Goal: Use online tool/utility: Utilize a website feature to perform a specific function

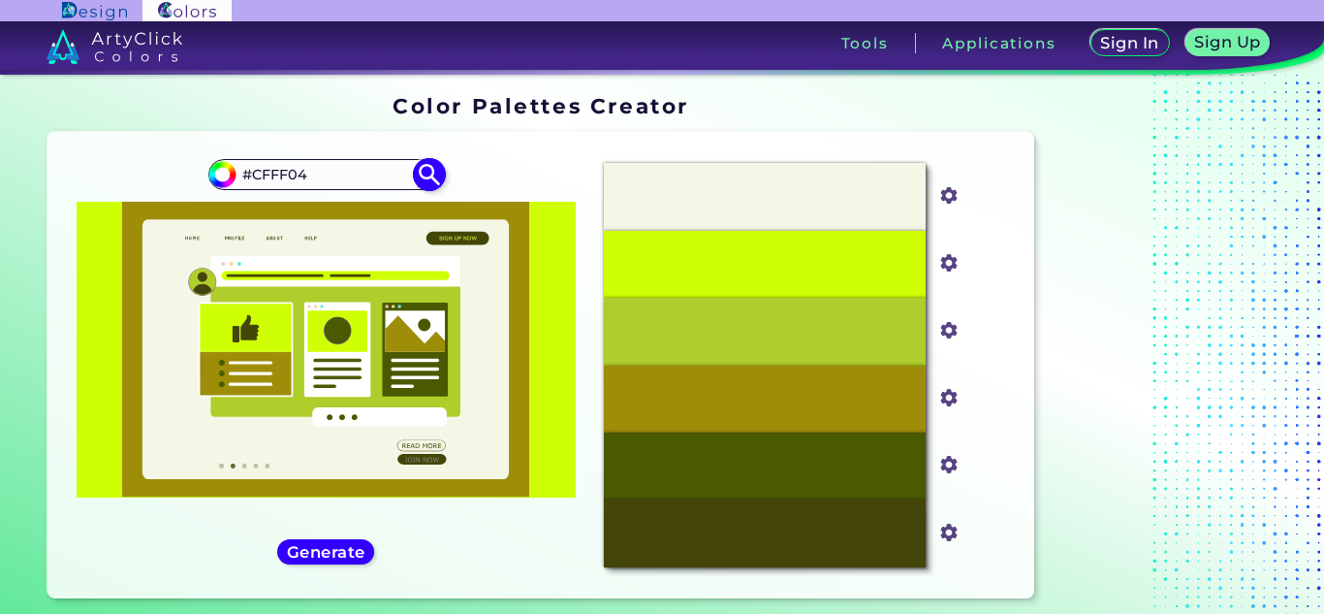
click at [287, 178] on input "#CFFF04" at bounding box center [326, 175] width 180 height 26
drag, startPoint x: 347, startPoint y: 178, endPoint x: 160, endPoint y: 177, distance: 187.1
click at [160, 177] on div "#cfff04 #CFFF04" at bounding box center [325, 364] width 525 height 435
paste input "293201"
type input "#293201 & #cfff04"
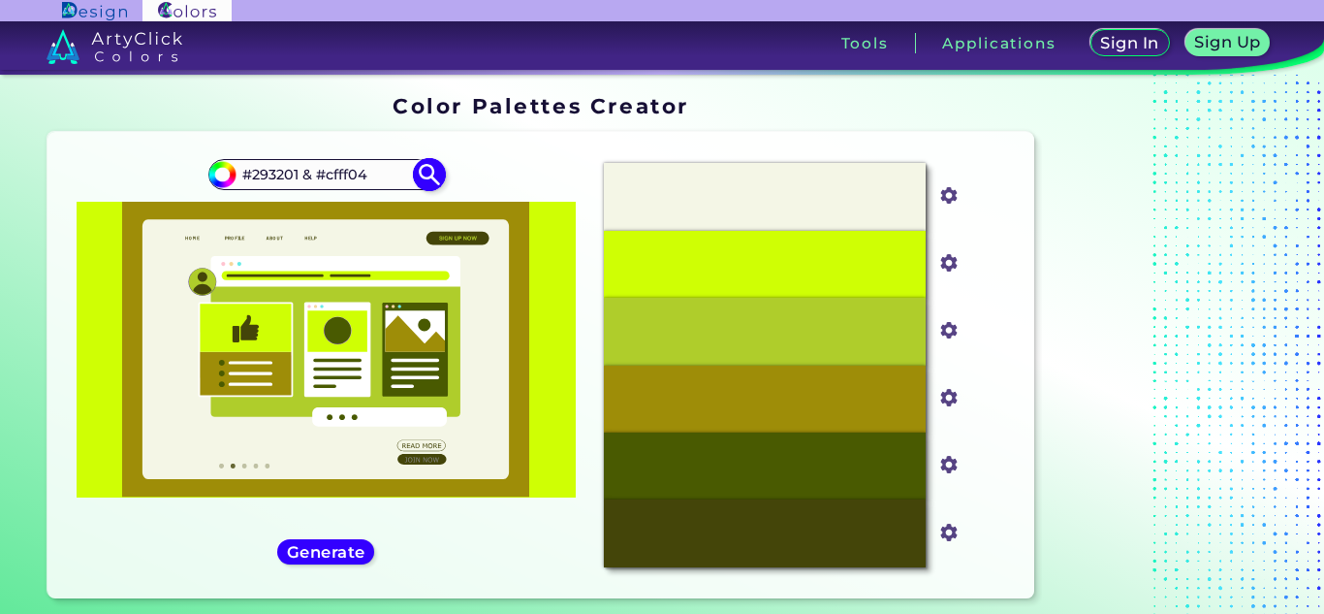
click at [429, 171] on img at bounding box center [429, 175] width 34 height 34
type input "#000000"
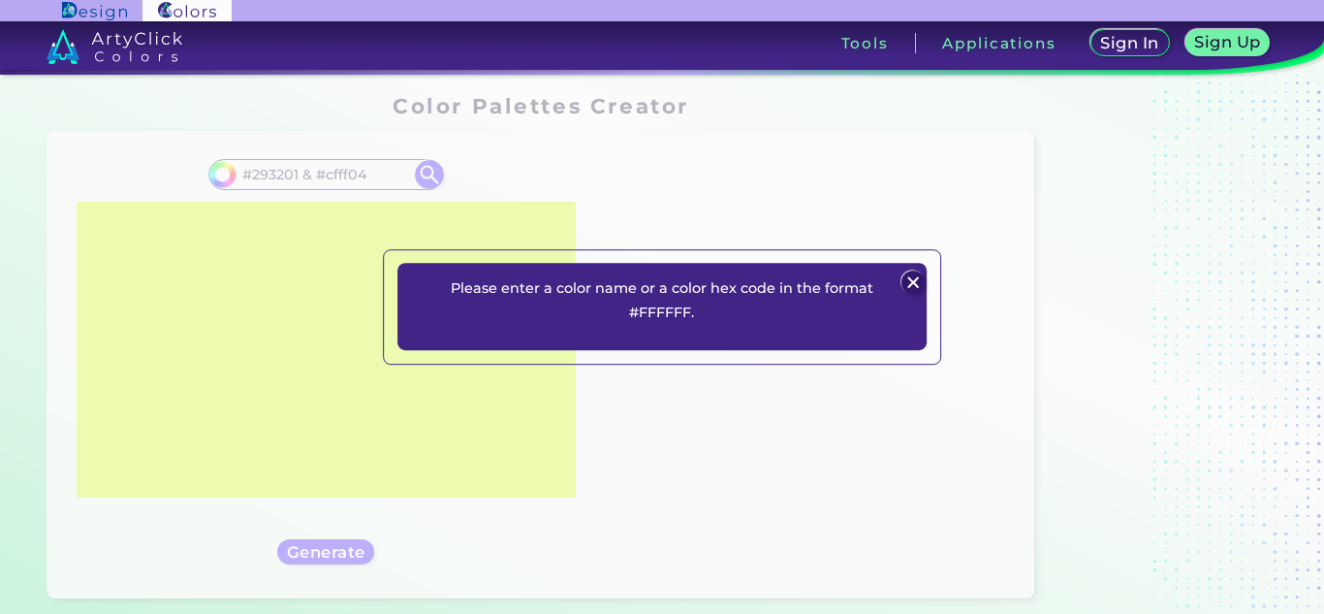
click at [910, 278] on img at bounding box center [914, 281] width 23 height 23
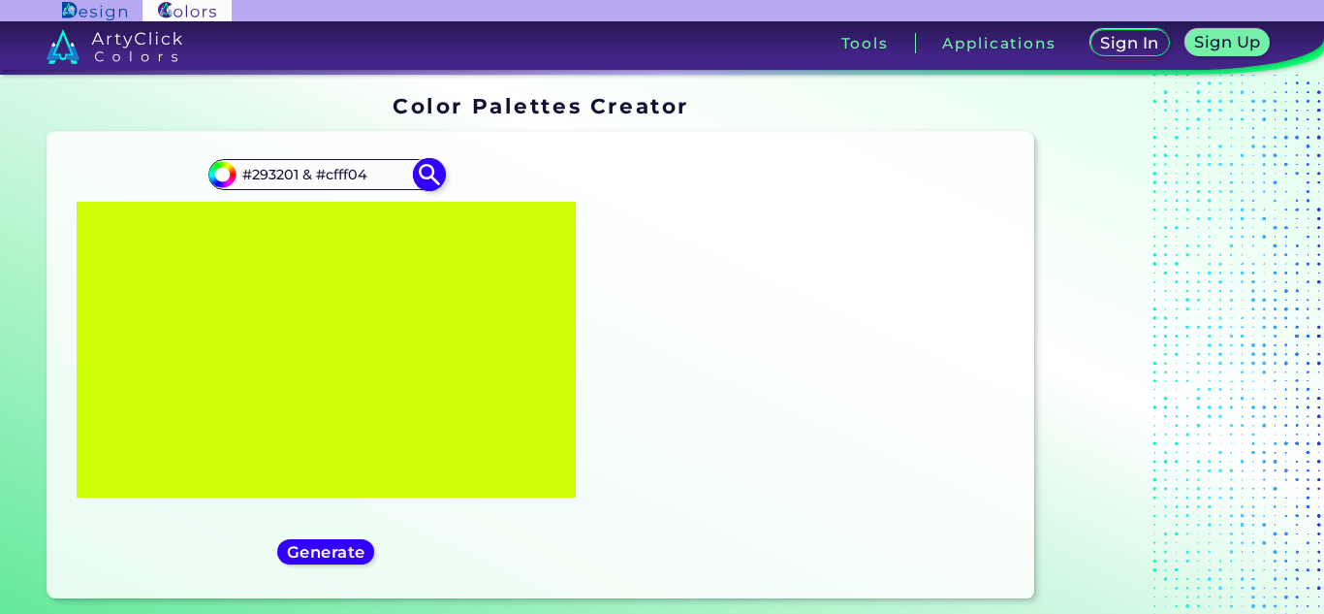
click at [302, 172] on input "#293201 & #cfff04" at bounding box center [326, 175] width 180 height 26
drag, startPoint x: 317, startPoint y: 174, endPoint x: 194, endPoint y: 182, distance: 123.4
click at [194, 182] on div "#000000 #293201 & #cfff04 Generate Acadia ◉ ◉" at bounding box center [325, 364] width 525 height 435
type input "#cfff04"
click at [339, 540] on div "Generate" at bounding box center [326, 551] width 90 height 23
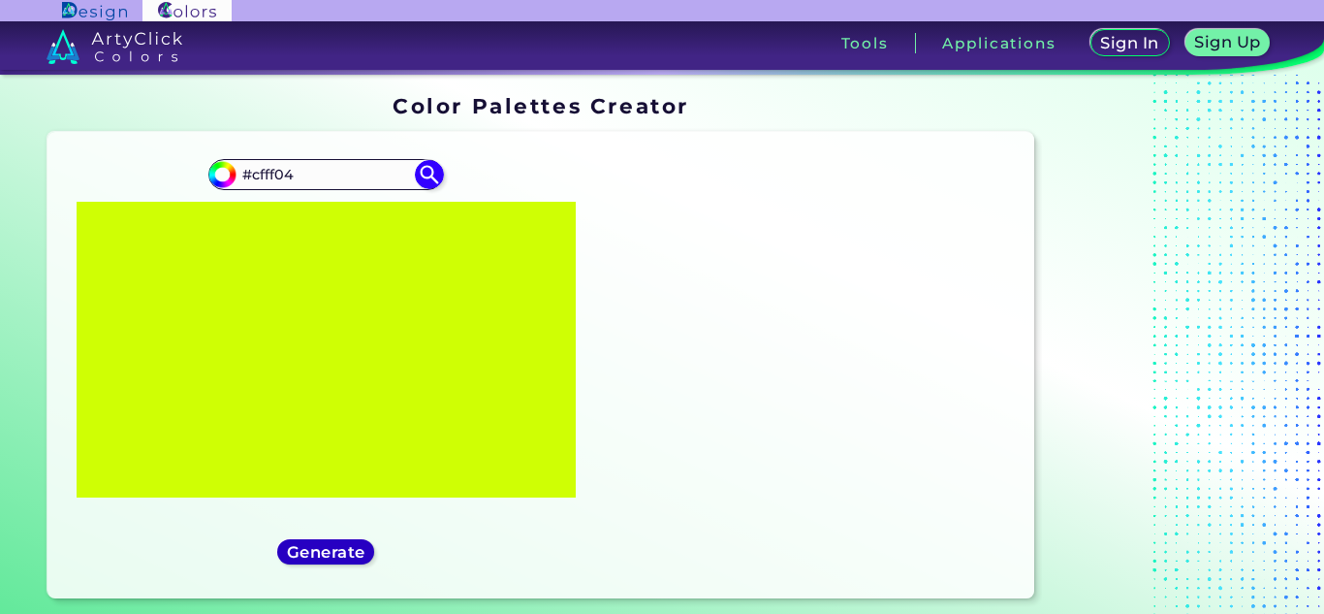
click at [331, 555] on h5 "Generate" at bounding box center [326, 552] width 79 height 16
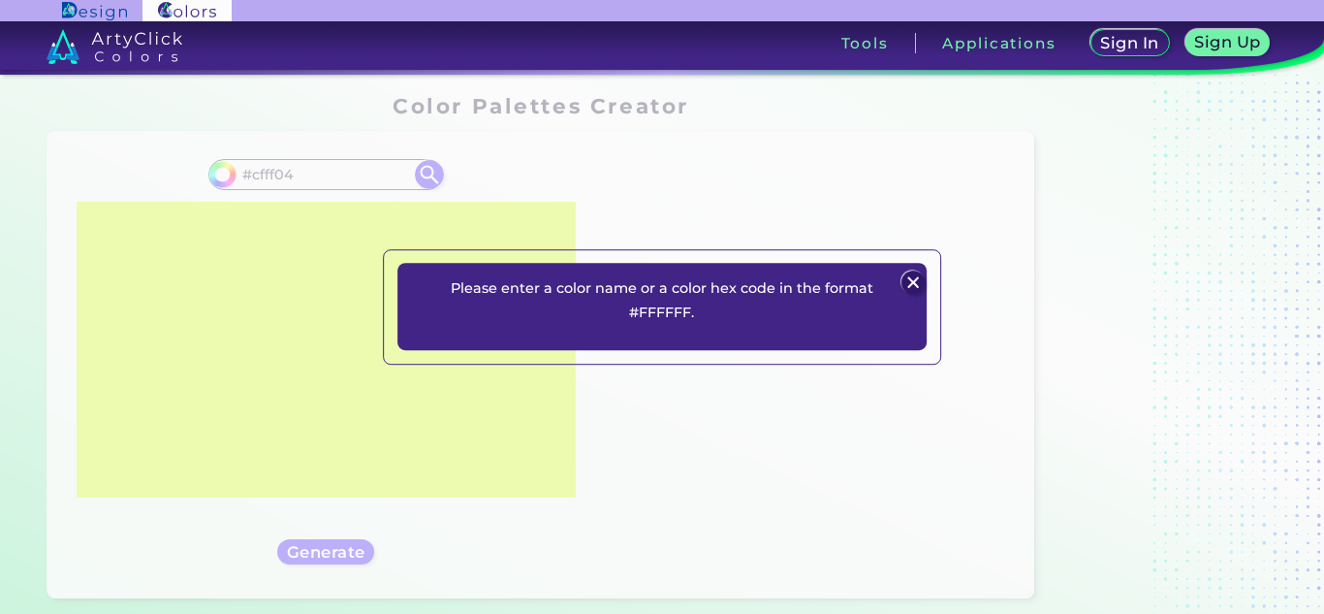
click at [918, 274] on img at bounding box center [914, 281] width 23 height 23
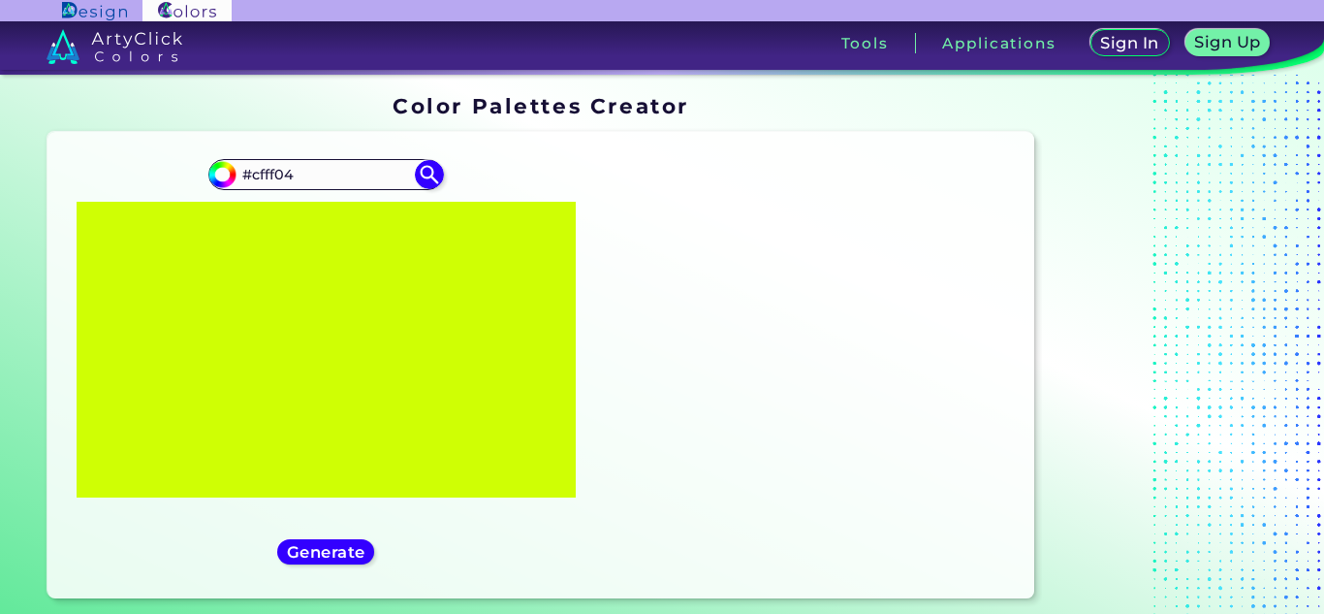
click at [57, 487] on div "Oops - something went wrong. Please try again. #F4F6E6 #f4f6e6 #CFFF04 #cfff04 …" at bounding box center [541, 365] width 987 height 466
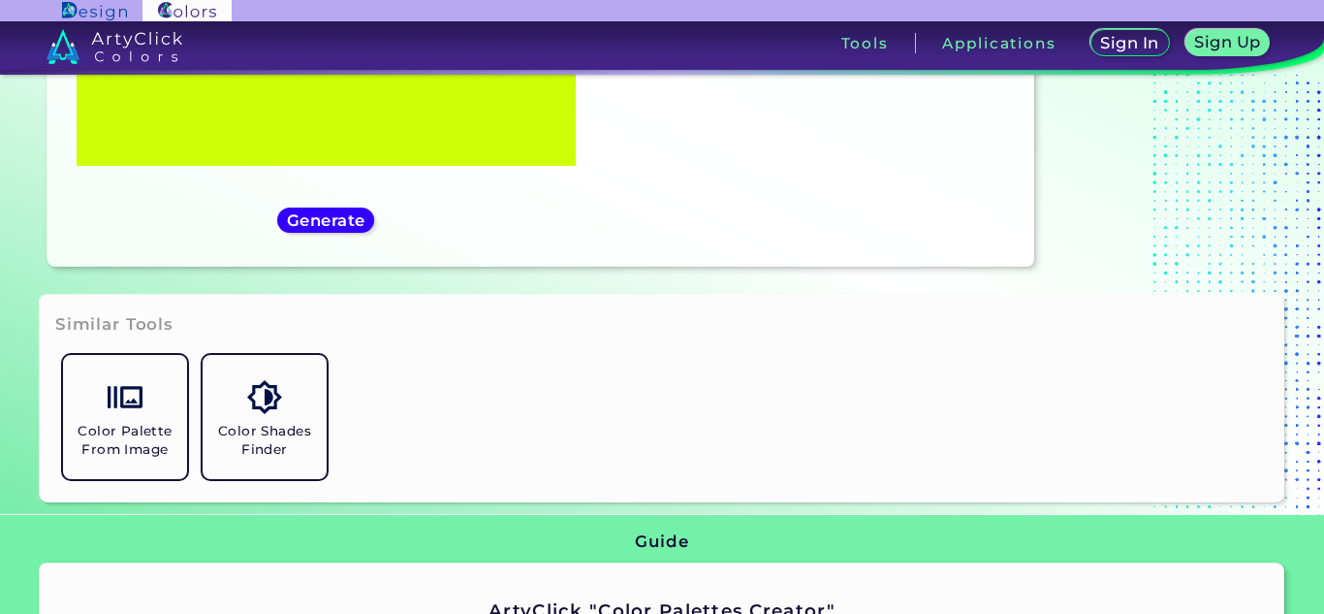
scroll to position [582, 0]
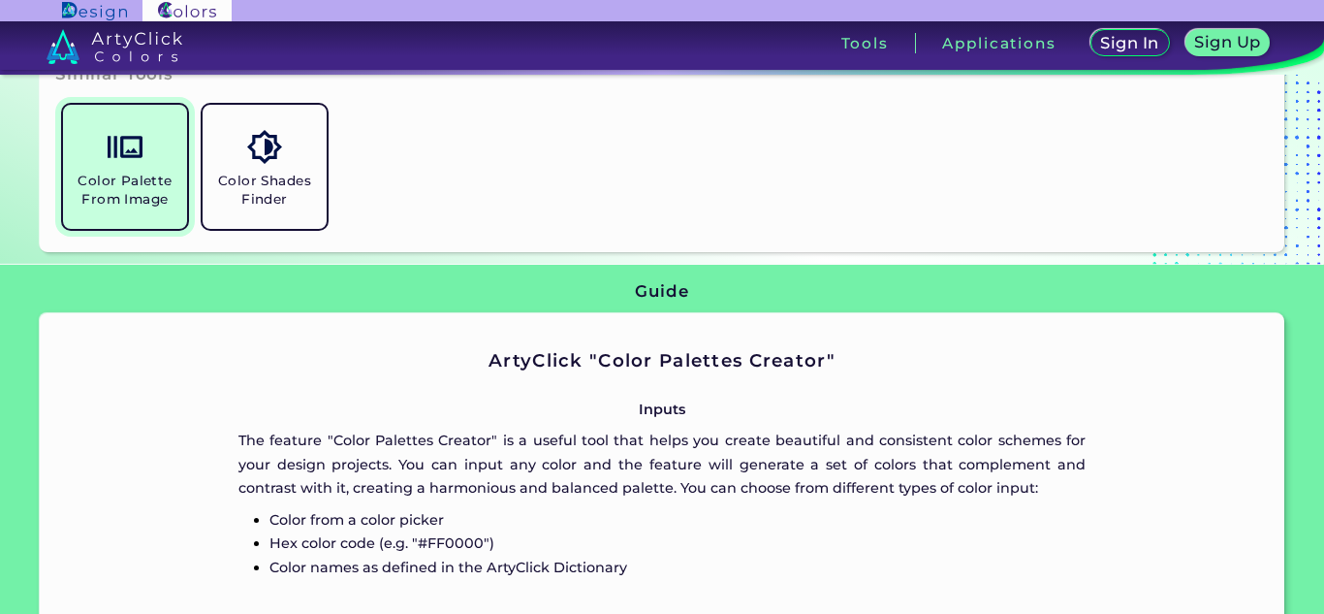
click at [141, 154] on img at bounding box center [125, 147] width 34 height 34
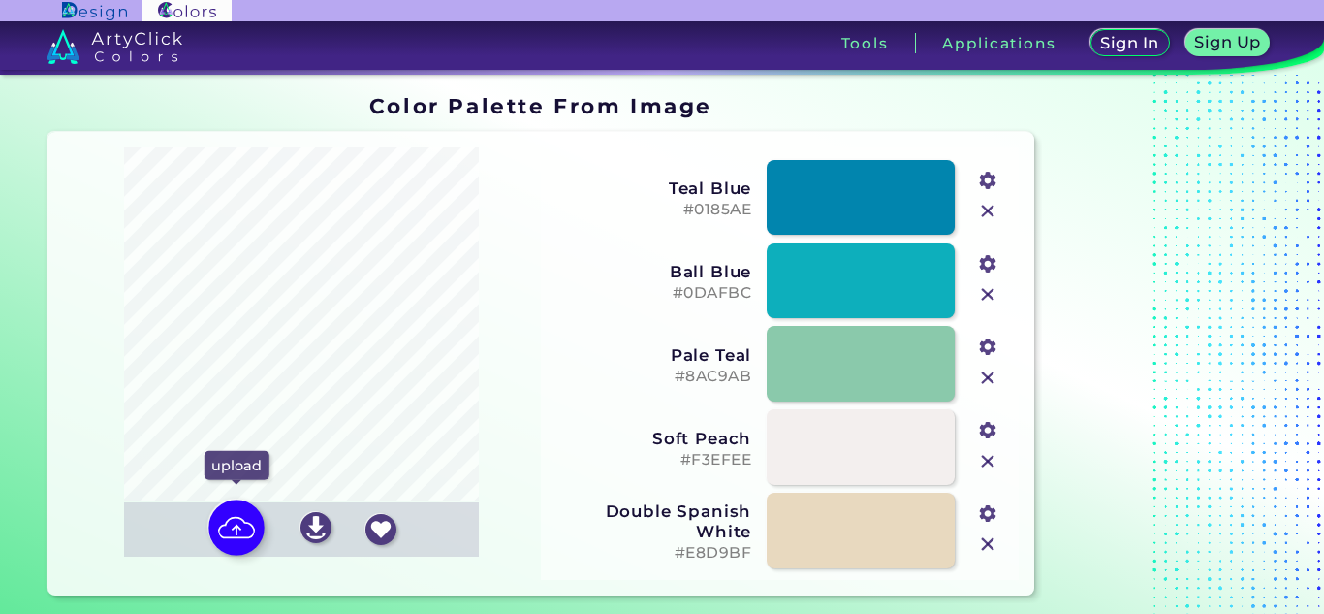
click at [244, 527] on img at bounding box center [236, 528] width 56 height 56
click at [0, 0] on input "file" at bounding box center [0, 0] width 0 height 0
click at [233, 525] on img at bounding box center [236, 528] width 56 height 56
click at [0, 0] on input "file" at bounding box center [0, 0] width 0 height 0
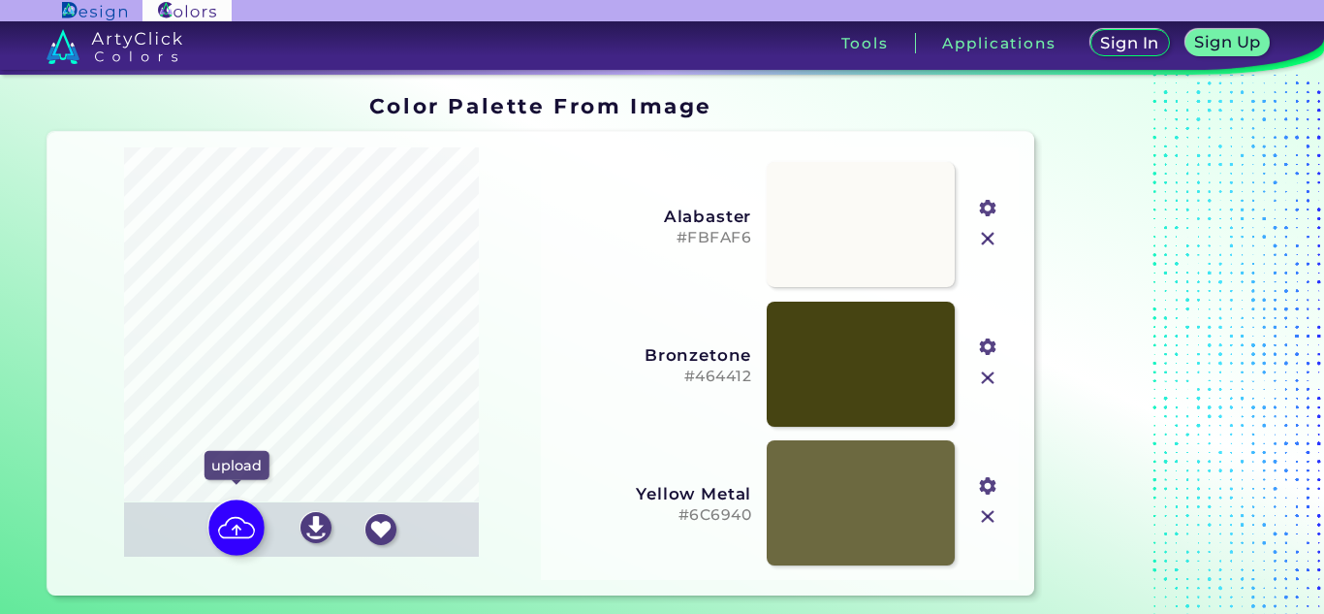
type input "#fbfaf6"
type input "#464412"
type input "#6c6940"
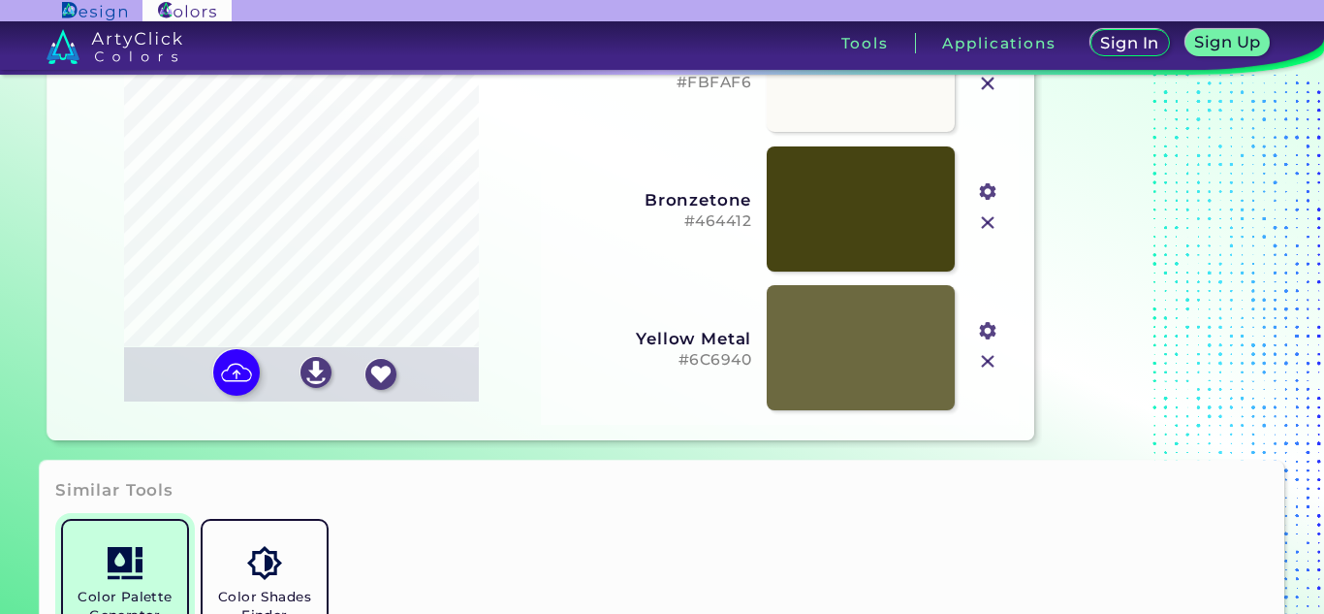
scroll to position [291, 0]
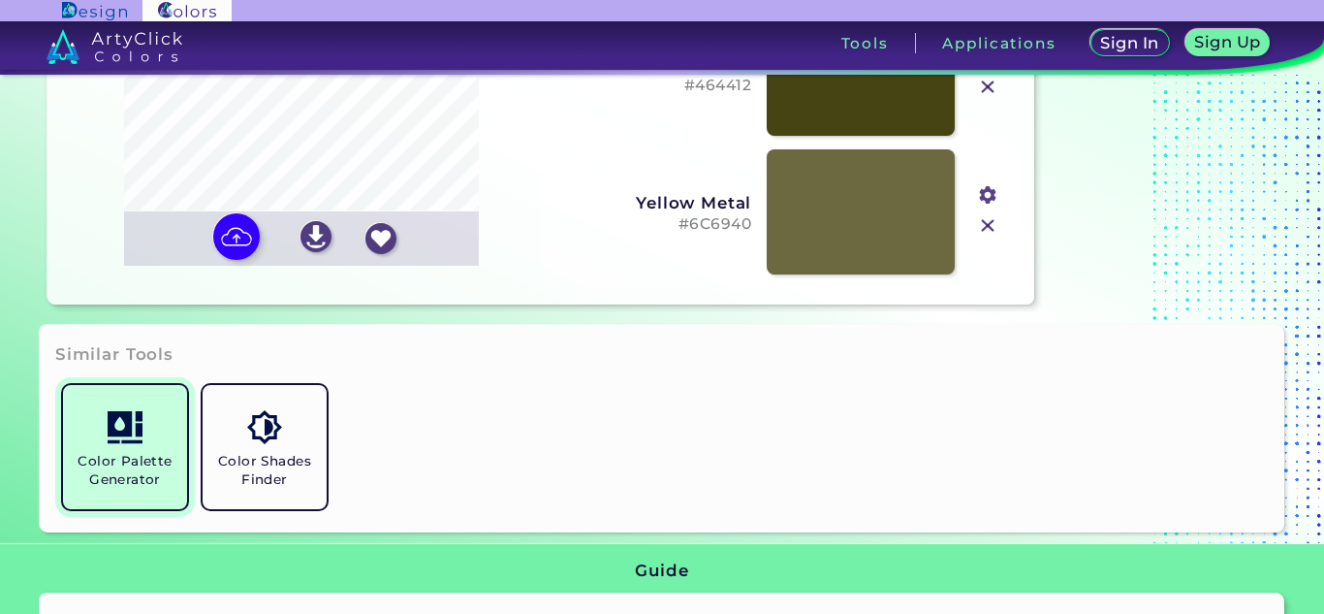
click at [140, 484] on h5 "Color Palette Generator" at bounding box center [125, 470] width 109 height 37
